Goal: Task Accomplishment & Management: Use online tool/utility

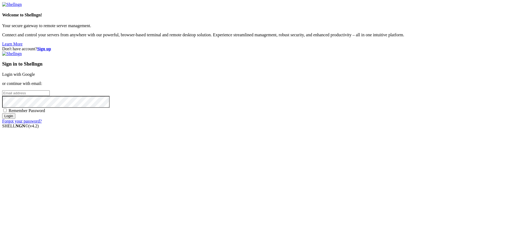
click at [35, 77] on link "Login with Google" at bounding box center [18, 74] width 33 height 5
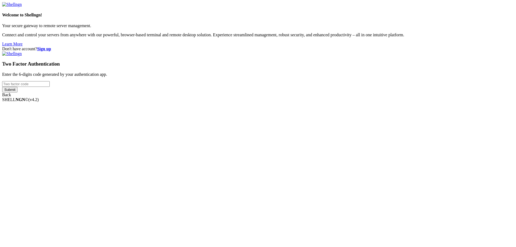
click at [50, 87] on input "number" at bounding box center [26, 84] width 48 height 6
type input "337326"
click at [2, 87] on input "Submit" at bounding box center [9, 90] width 15 height 6
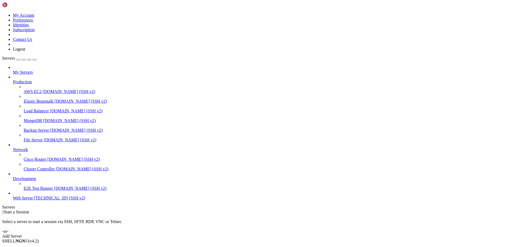
type input "/var/www/drupal_phonecardsite/sites/default/files/phonecard_images/packs"
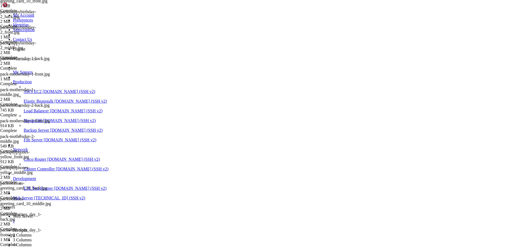
scroll to position [121, 0]
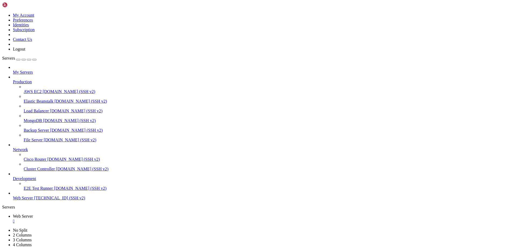
click at [102, 219] on div "" at bounding box center [263, 221] width 501 height 5
click at [2, 13] on link at bounding box center [2, 13] width 0 height 0
click at [25, 51] on link "Logout" at bounding box center [19, 49] width 12 height 5
